Goal: Task Accomplishment & Management: Manage account settings

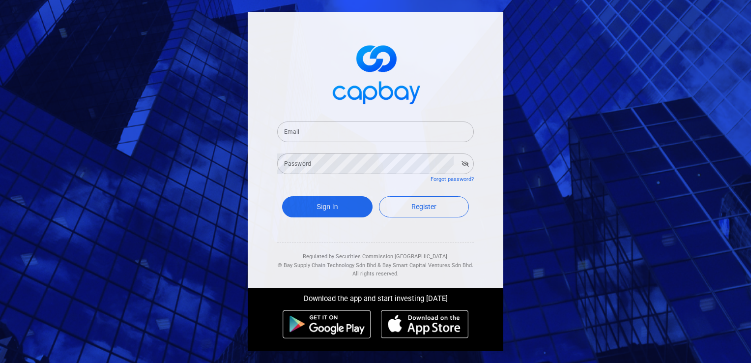
click at [349, 133] on input "Email" at bounding box center [375, 131] width 197 height 21
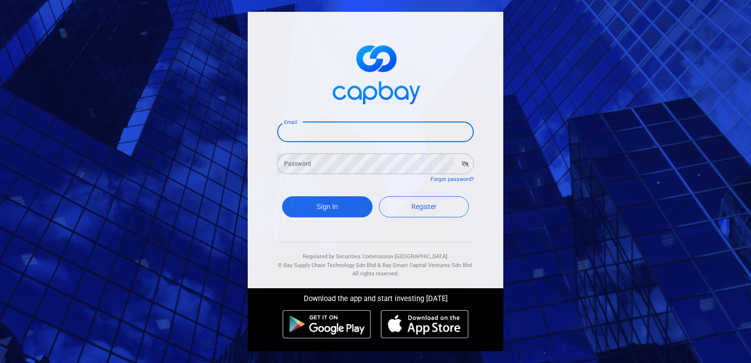
type input "[EMAIL_ADDRESS][DOMAIN_NAME]"
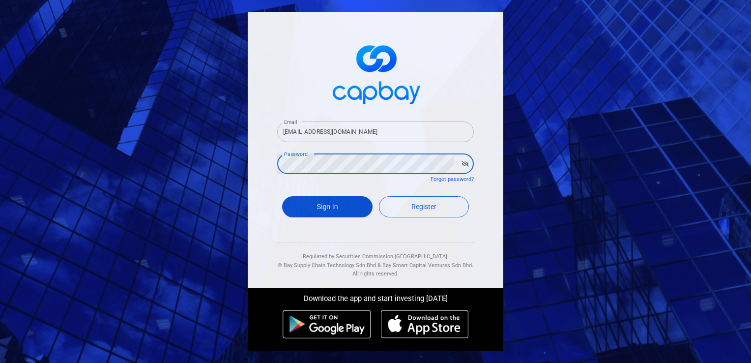
click at [327, 205] on button "Sign In" at bounding box center [327, 206] width 90 height 21
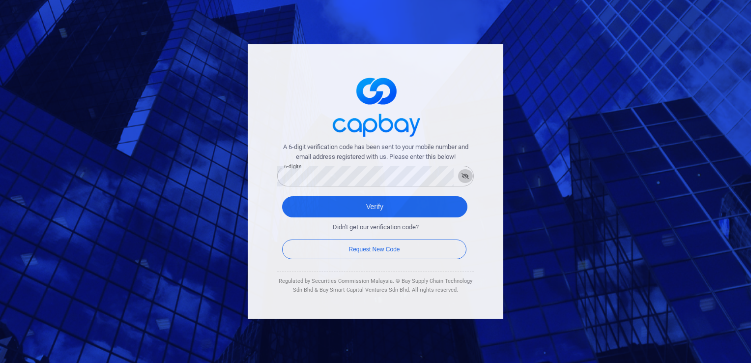
click at [466, 177] on icon "button" at bounding box center [465, 176] width 7 height 6
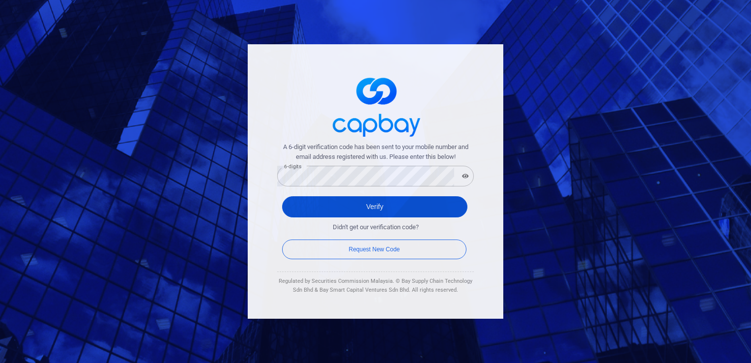
click at [384, 204] on button "Verify" at bounding box center [374, 206] width 185 height 21
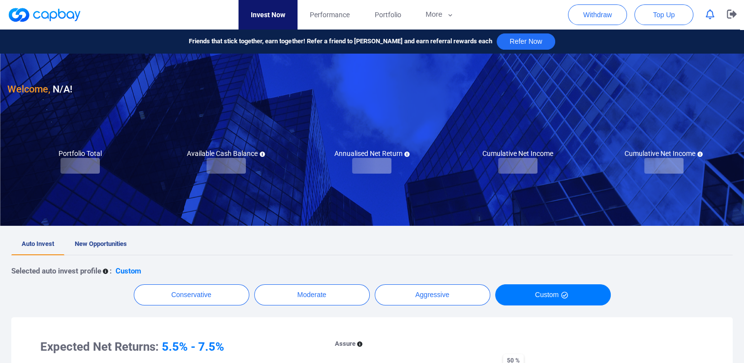
checkbox input "true"
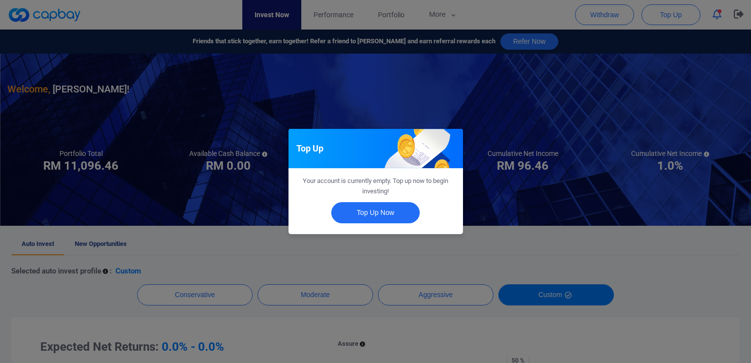
click at [494, 252] on div "Top Up Your account is currently empty. Top up now to begin investing! Top Up N…" at bounding box center [375, 181] width 751 height 363
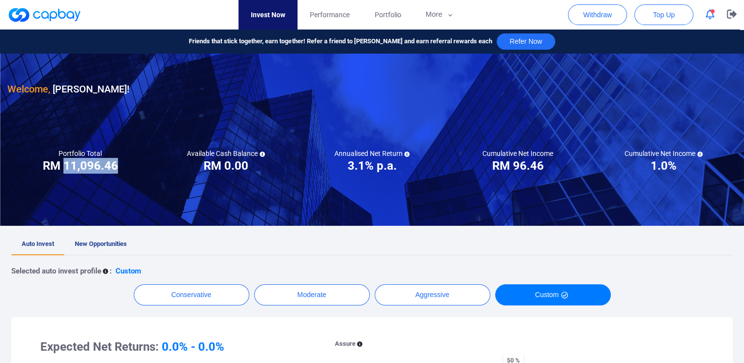
drag, startPoint x: 66, startPoint y: 167, endPoint x: 116, endPoint y: 172, distance: 49.9
click at [116, 171] on h3 "RM 11,096.46" at bounding box center [80, 166] width 75 height 16
drag, startPoint x: 116, startPoint y: 172, endPoint x: 108, endPoint y: 168, distance: 8.6
copy h3 "11,096.46"
click at [324, 16] on span "Performance" at bounding box center [330, 14] width 40 height 11
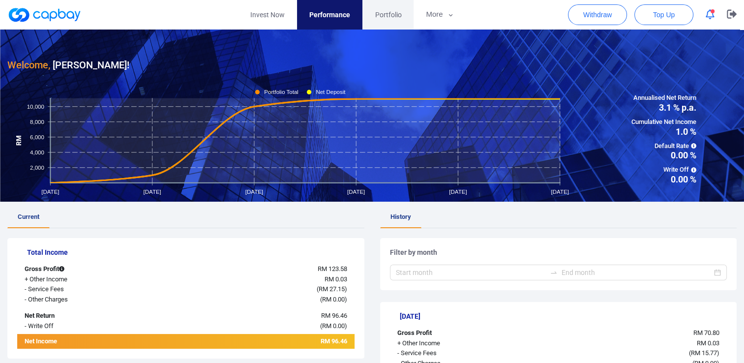
click at [392, 15] on span "Portfolio" at bounding box center [388, 14] width 27 height 11
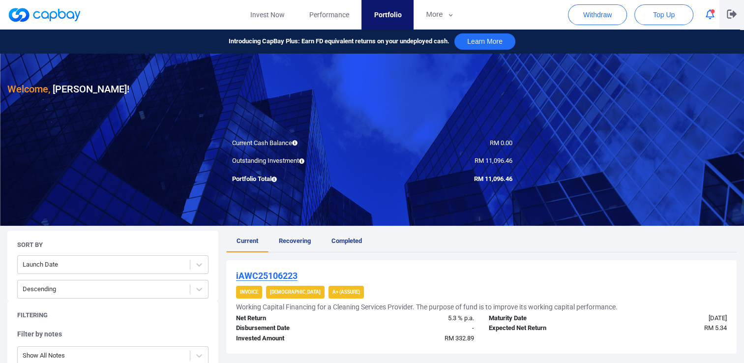
click at [733, 13] on icon "button" at bounding box center [732, 14] width 10 height 9
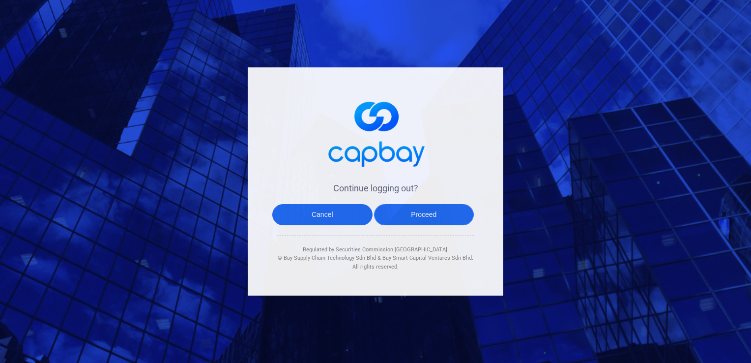
click at [438, 216] on button "Proceed" at bounding box center [424, 214] width 100 height 21
